Goal: Check status: Check status

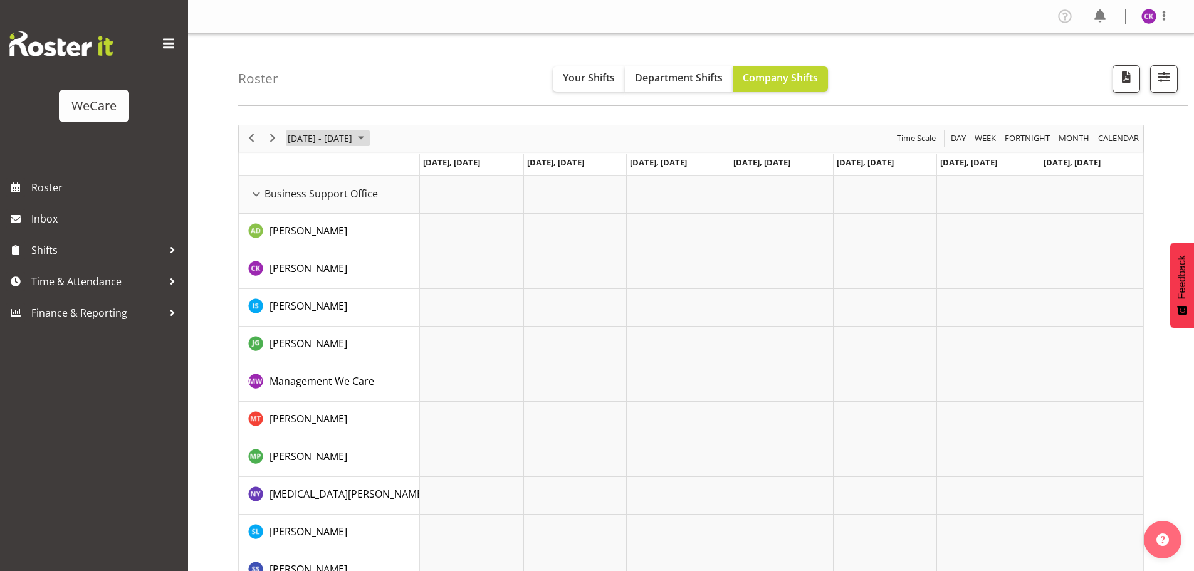
click at [336, 137] on span "[DATE] - [DATE]" at bounding box center [319, 138] width 67 height 16
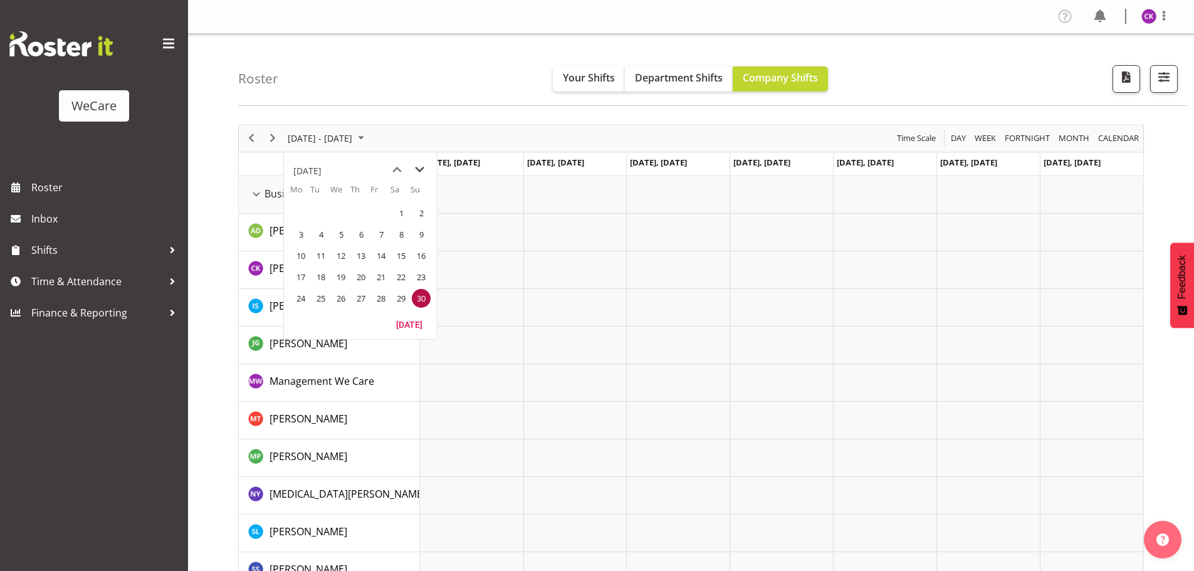
click at [427, 171] on span "next month" at bounding box center [420, 170] width 22 height 23
click at [427, 169] on span "next month" at bounding box center [420, 170] width 22 height 23
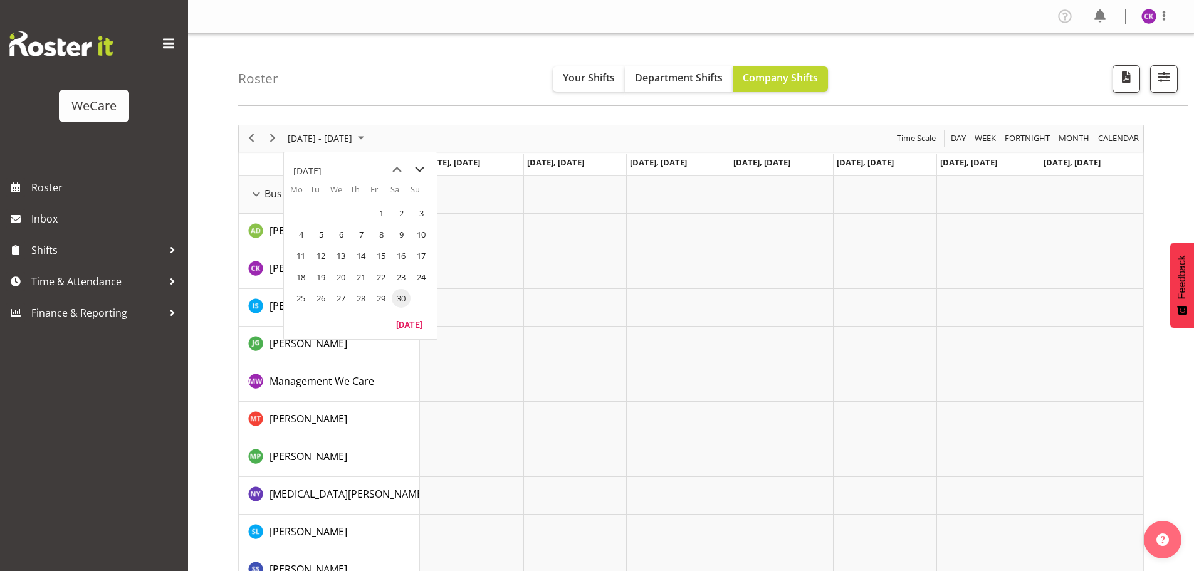
click at [427, 169] on span "next month" at bounding box center [420, 170] width 22 height 23
click at [426, 169] on span "next month" at bounding box center [420, 170] width 22 height 23
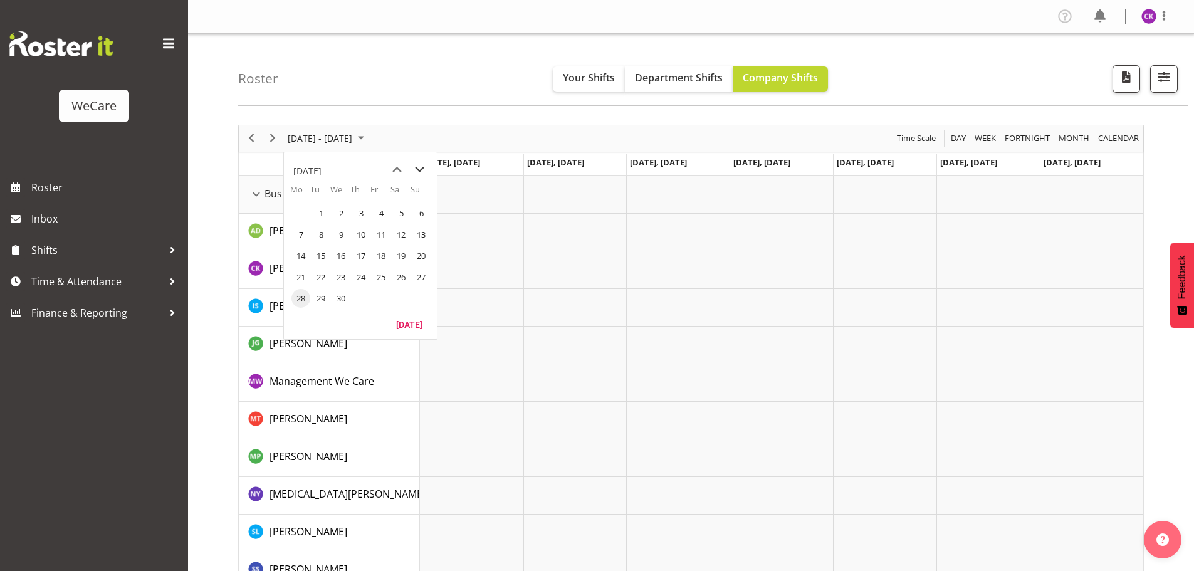
click at [426, 169] on span "next month" at bounding box center [420, 170] width 22 height 23
click at [311, 298] on td "26" at bounding box center [320, 298] width 20 height 21
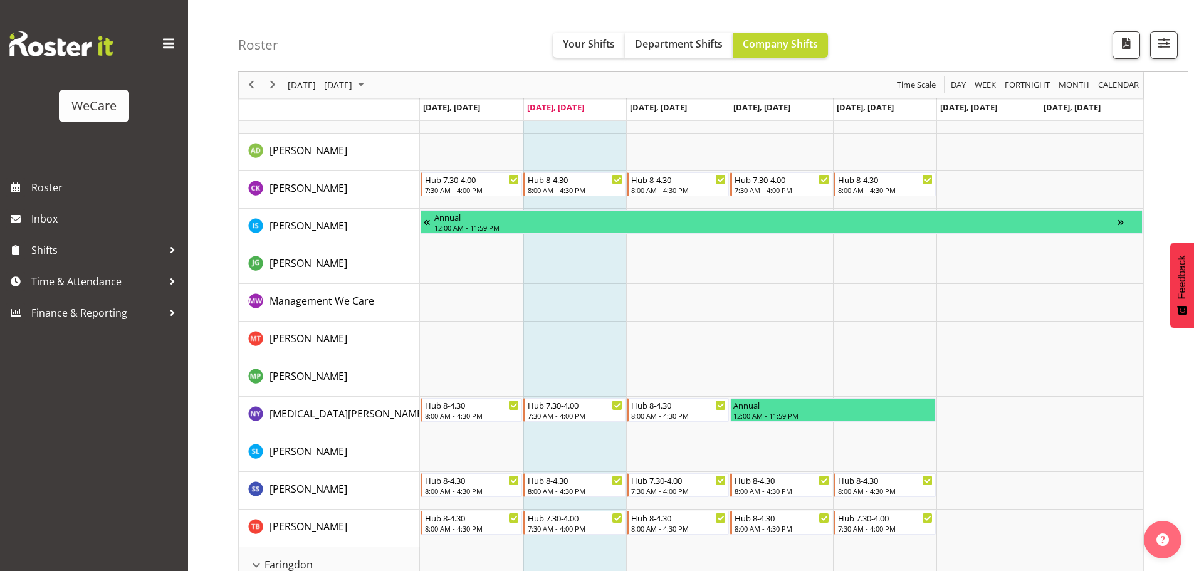
scroll to position [125, 0]
